Goal: Information Seeking & Learning: Find contact information

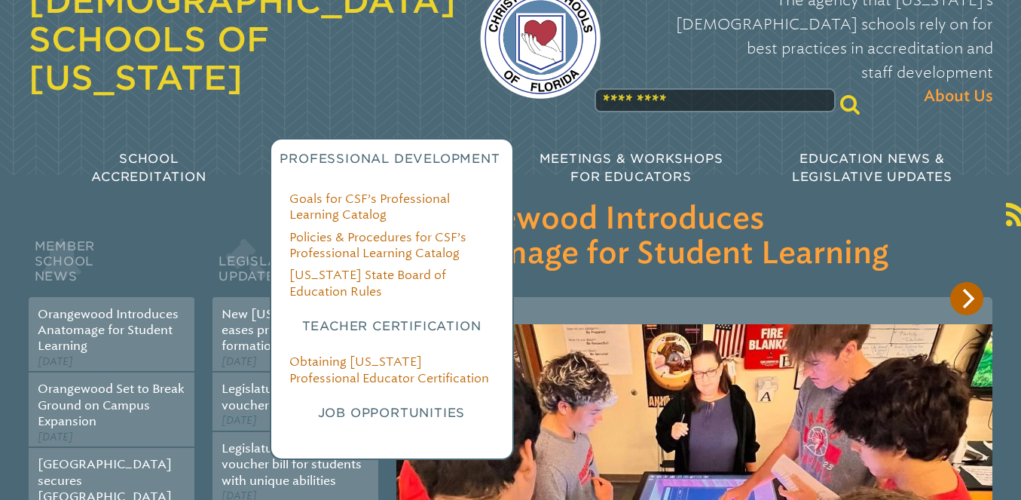
scroll to position [77, 0]
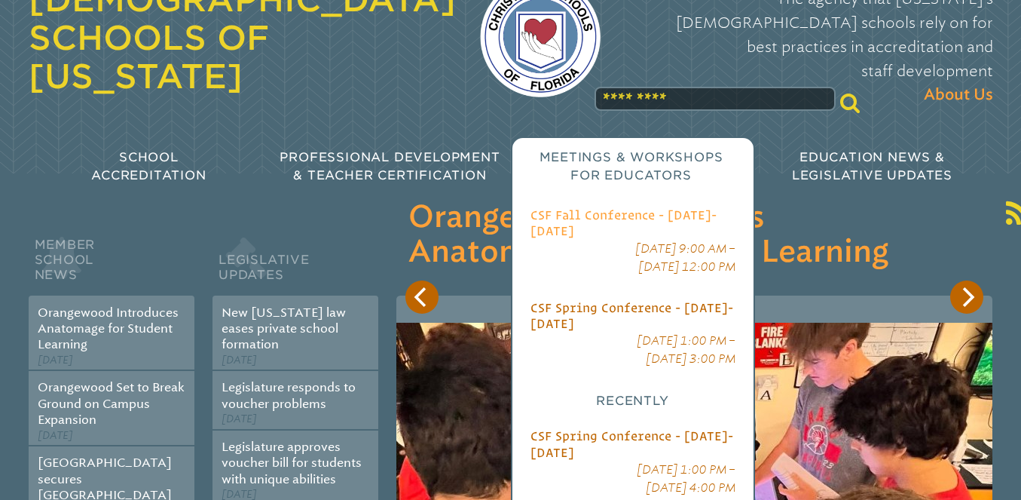
click at [637, 208] on span "CSF Fall Conference - [DATE]-[DATE]" at bounding box center [624, 222] width 186 height 29
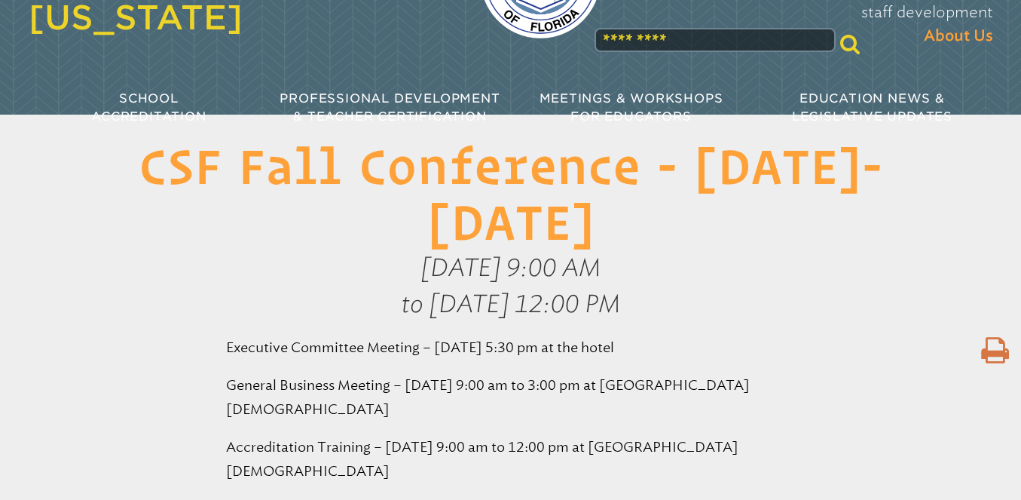
click at [827, 257] on p "[DATE] 9:00 AM to [DATE] 12:00 PM" at bounding box center [510, 286] width 1021 height 72
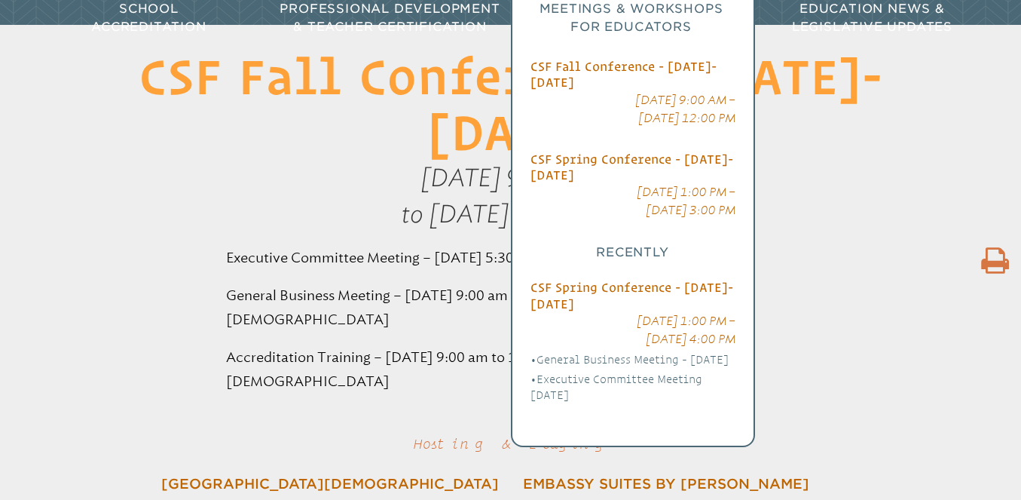
scroll to position [225, 0]
click at [573, 352] on li "General Business Meeting - [DATE]" at bounding box center [633, 360] width 205 height 16
click at [570, 280] on li "CSF Spring Conference - [DATE]-[DATE] [DATE] 1:00 PM – [DATE] 4:00 PM General B…" at bounding box center [633, 341] width 205 height 123
click at [570, 281] on span "CSF Spring Conference - [DATE]-[DATE]" at bounding box center [632, 295] width 203 height 29
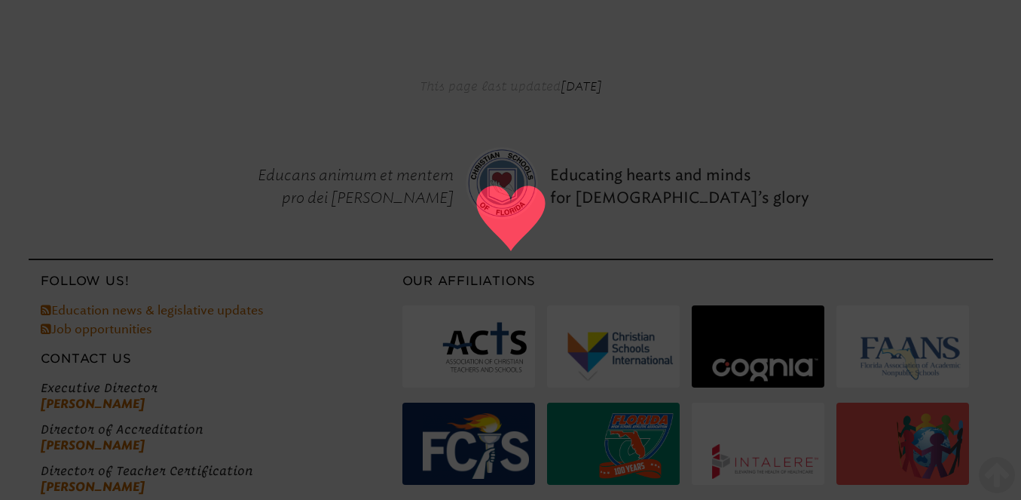
scroll to position [1014, 0]
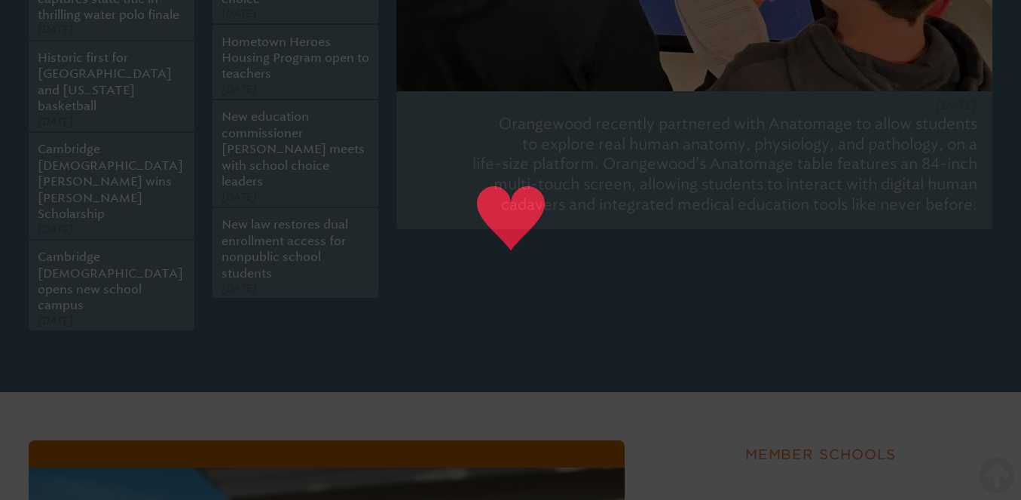
scroll to position [1156, 0]
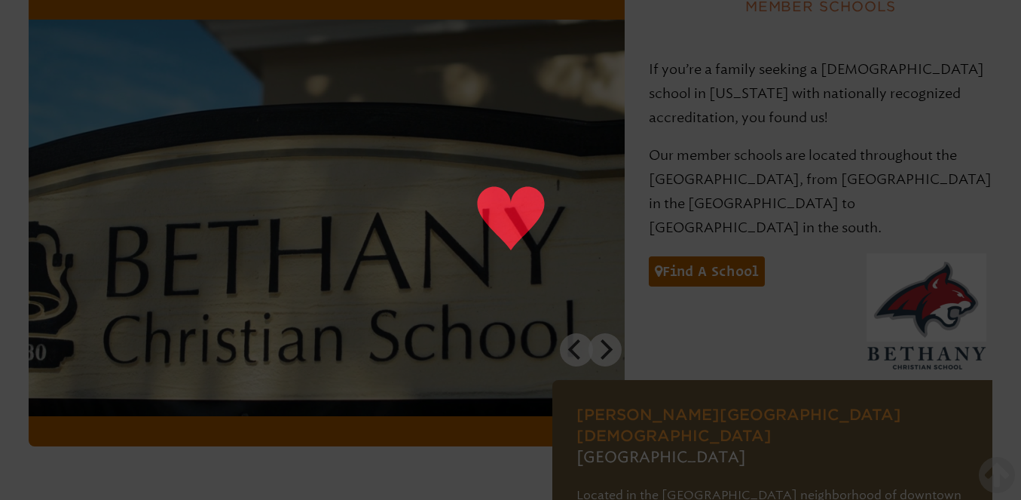
click at [880, 253] on div "[PERSON_NAME][GEOGRAPHIC_DATA][DEMOGRAPHIC_DATA] [GEOGRAPHIC_DATA] Located in t…" at bounding box center [773, 482] width 441 height 459
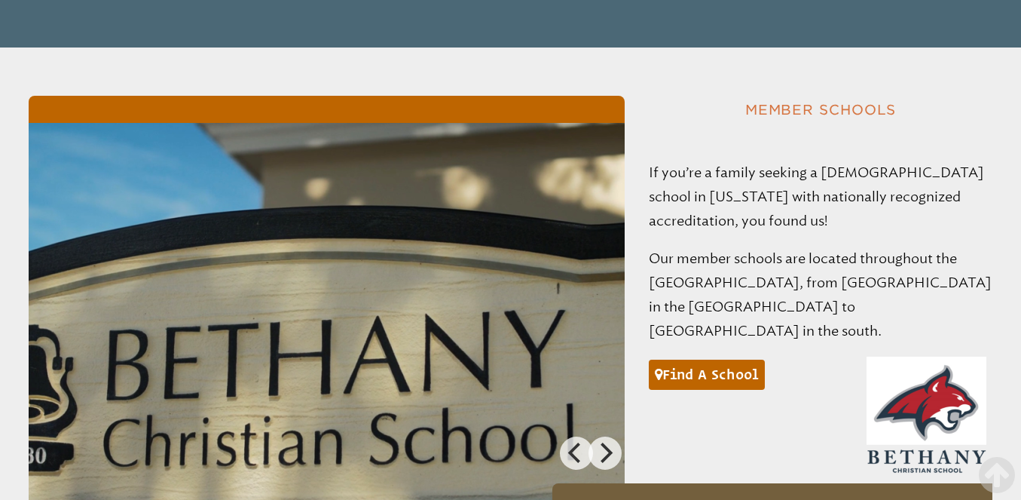
scroll to position [1020, 0]
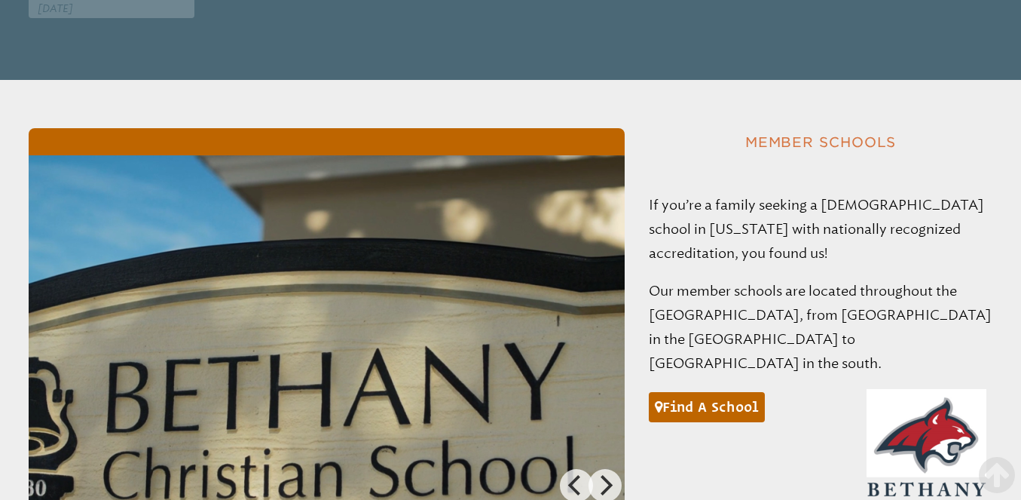
click at [714, 378] on div "Find a school" at bounding box center [707, 401] width 116 height 47
click at [709, 392] on link "Find a school" at bounding box center [707, 407] width 116 height 30
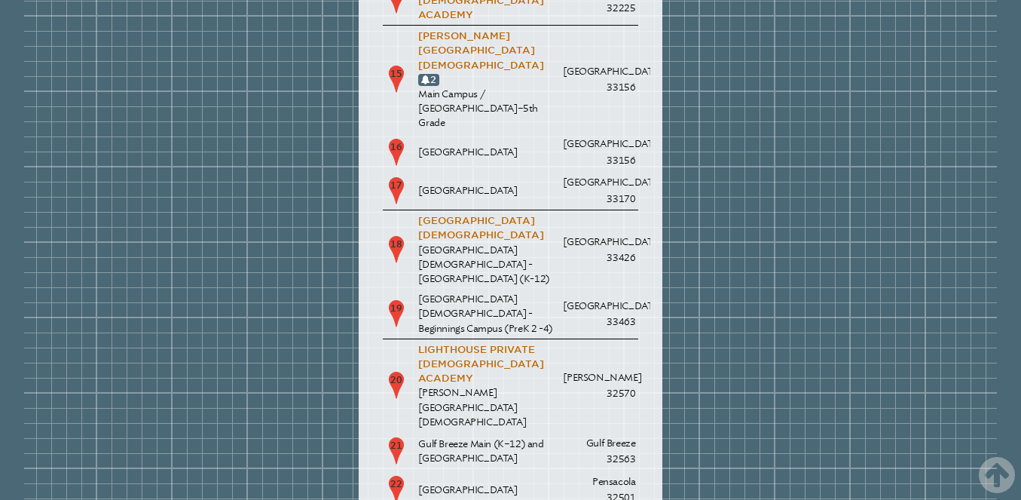
scroll to position [2665, 0]
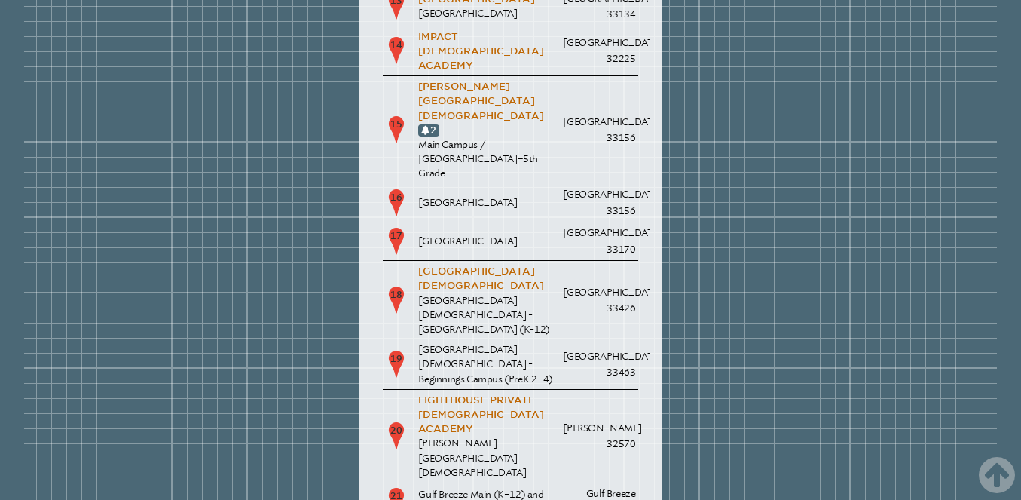
drag, startPoint x: 565, startPoint y: 384, endPoint x: 485, endPoint y: 314, distance: 105.8
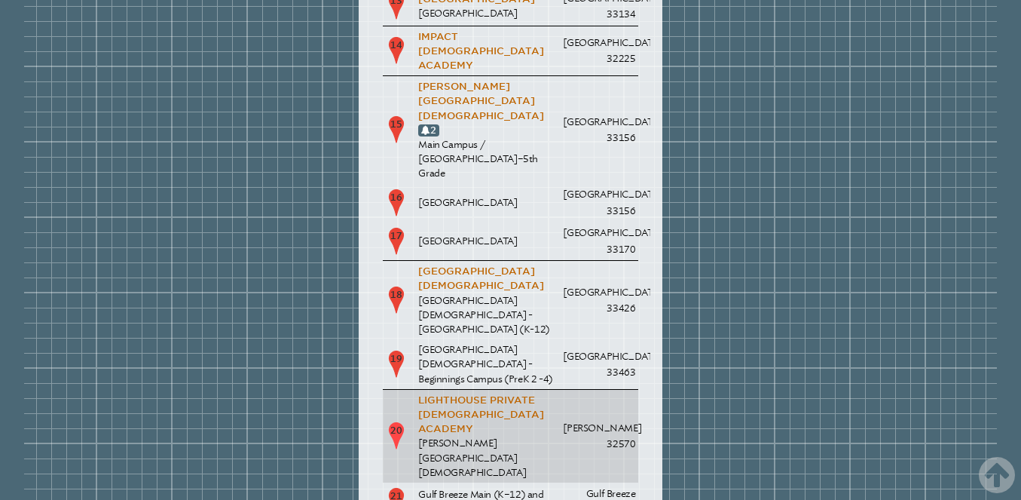
click at [524, 393] on p "Lighthouse Private [DEMOGRAPHIC_DATA] Academy" at bounding box center [487, 415] width 139 height 44
click at [509, 394] on link "Lighthouse Private [DEMOGRAPHIC_DATA] Academy" at bounding box center [481, 414] width 126 height 40
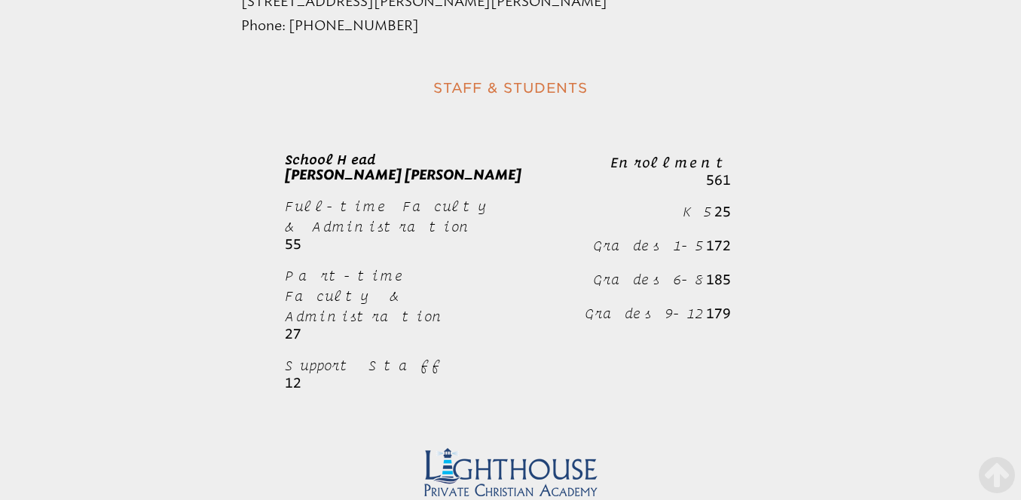
scroll to position [1183, 0]
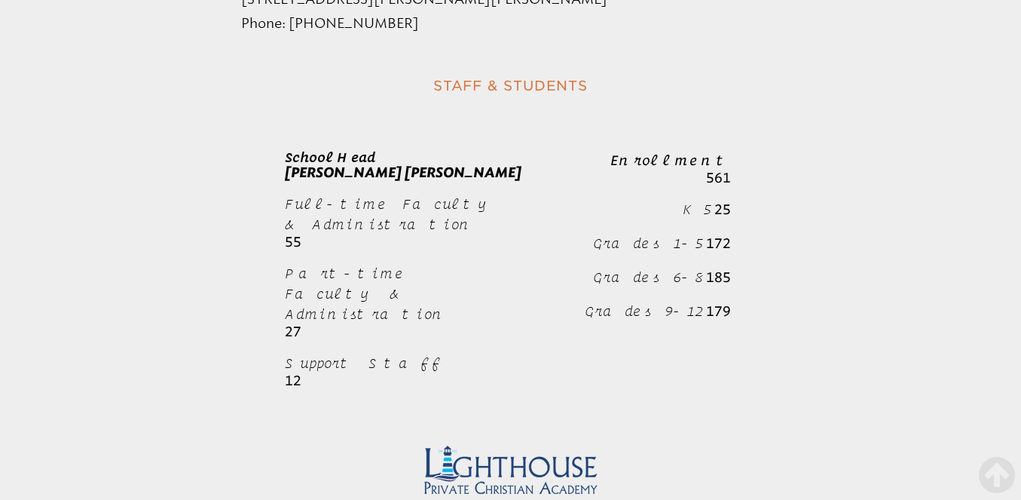
click at [298, 372] on b "12" at bounding box center [293, 380] width 17 height 17
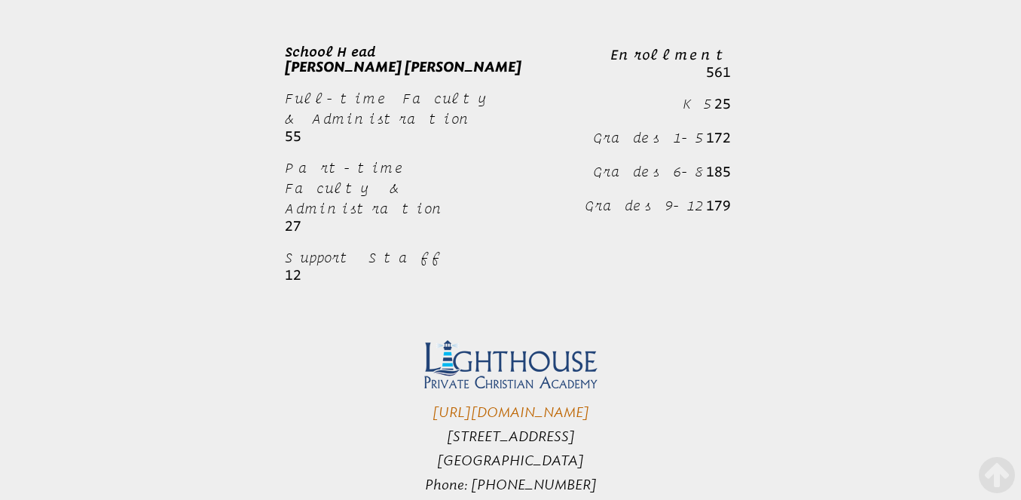
scroll to position [1365, 0]
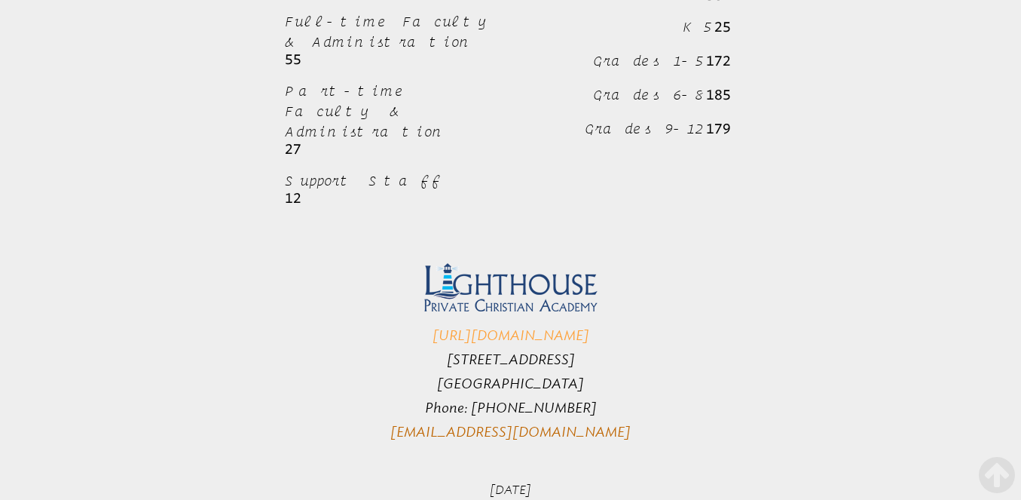
click at [533, 327] on link "http://lighthousepca.com/" at bounding box center [511, 335] width 157 height 17
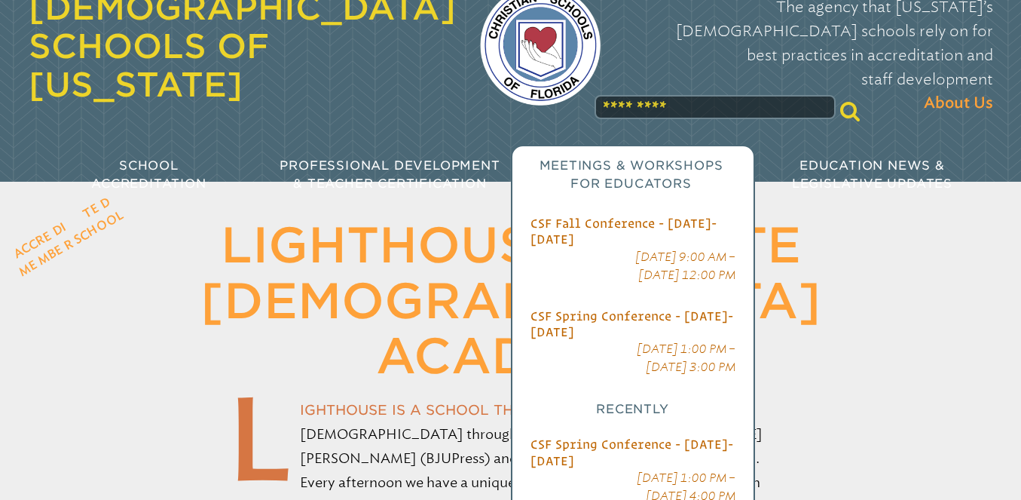
scroll to position [114, 0]
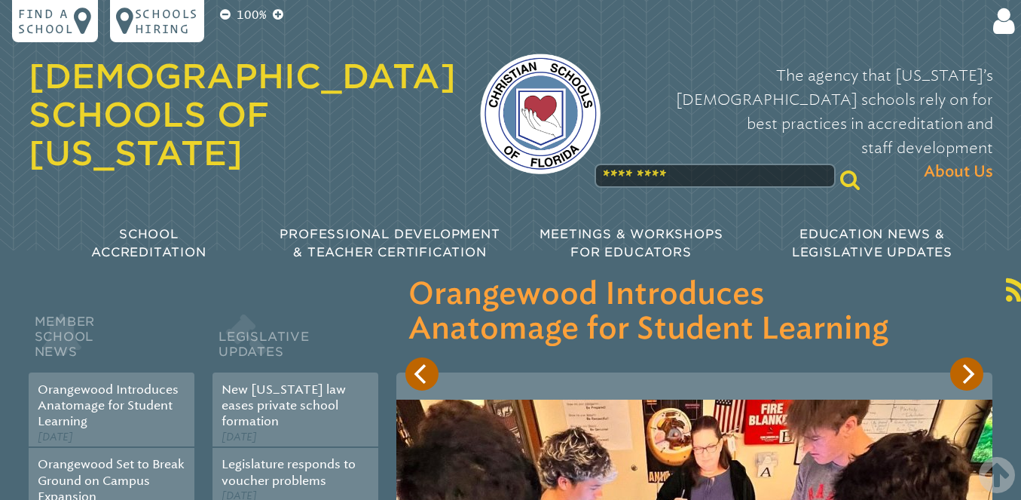
scroll to position [2665, 0]
